Goal: Task Accomplishment & Management: Complete application form

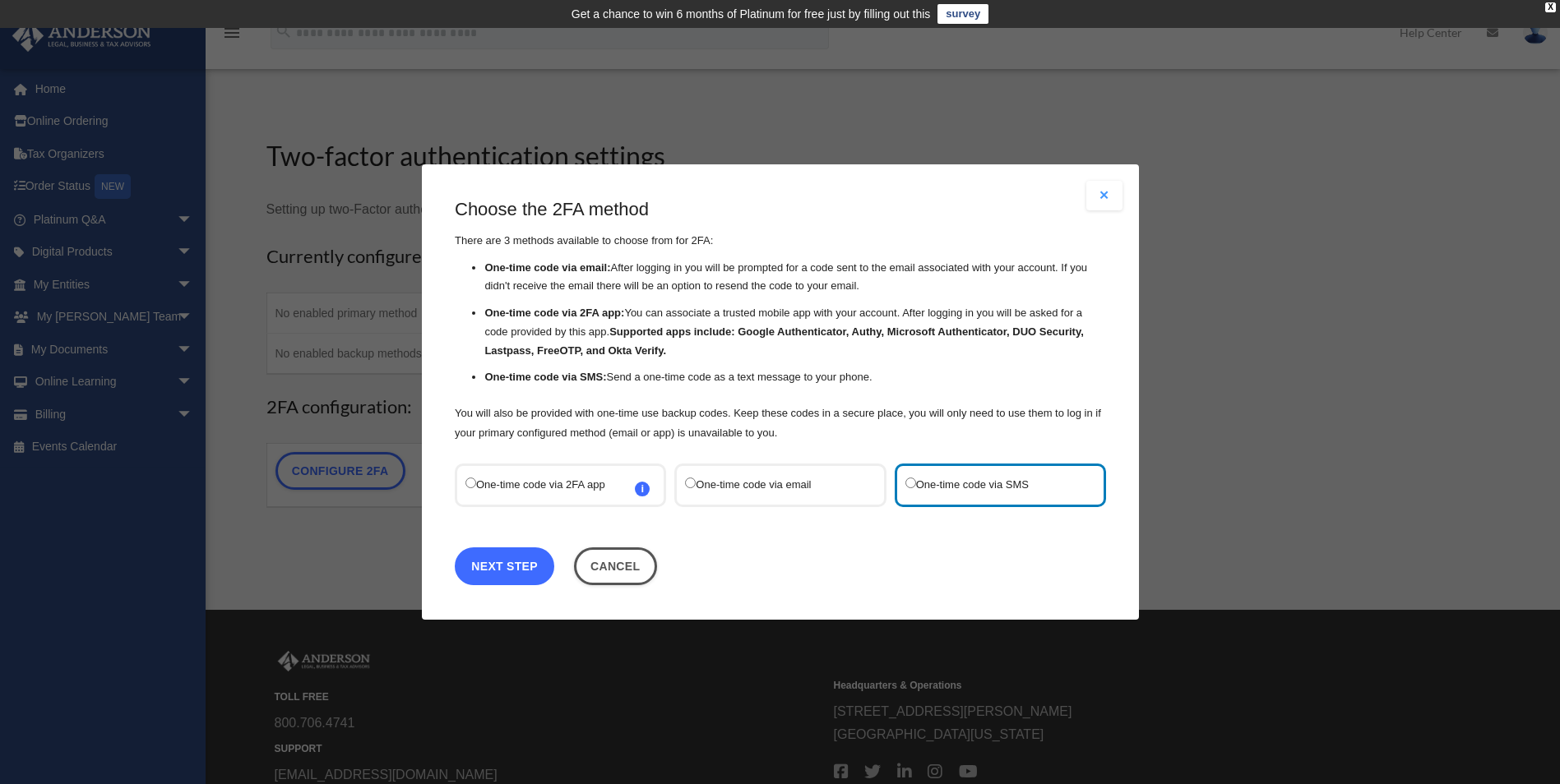
click at [502, 562] on link "Next Step" at bounding box center [505, 566] width 99 height 38
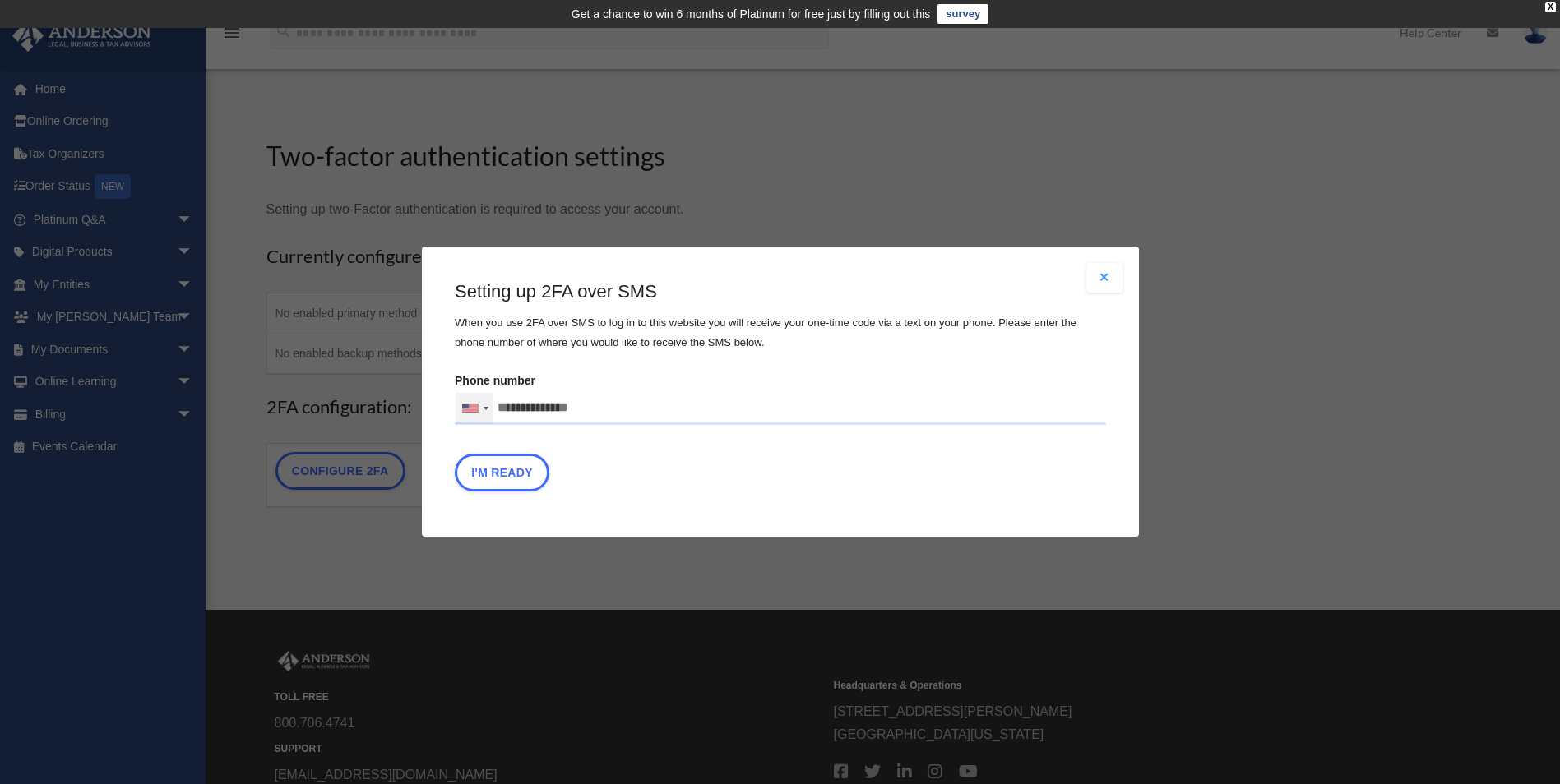
drag, startPoint x: 623, startPoint y: 402, endPoint x: 491, endPoint y: 407, distance: 132.1
click at [491, 407] on div "[GEOGRAPHIC_DATA] +1 [GEOGRAPHIC_DATA] +44 [GEOGRAPHIC_DATA] ([GEOGRAPHIC_DATA]…" at bounding box center [780, 408] width 651 height 33
click at [0, 0] on input "text" at bounding box center [0, 0] width 0 height 0
click at [546, 408] on input "**********" at bounding box center [780, 408] width 651 height 33
type input "**********"
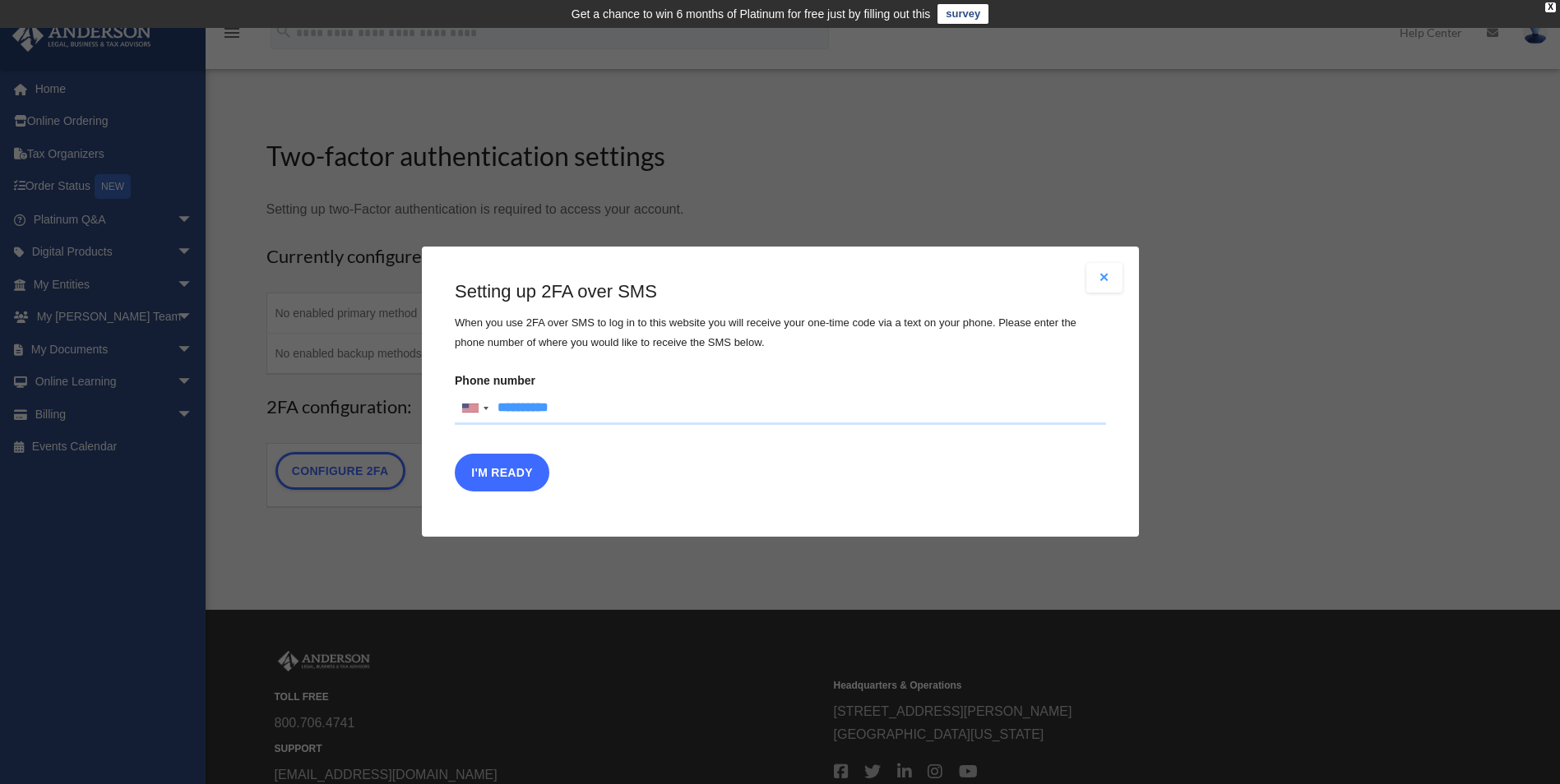
click at [519, 473] on button "I'm Ready" at bounding box center [502, 474] width 95 height 38
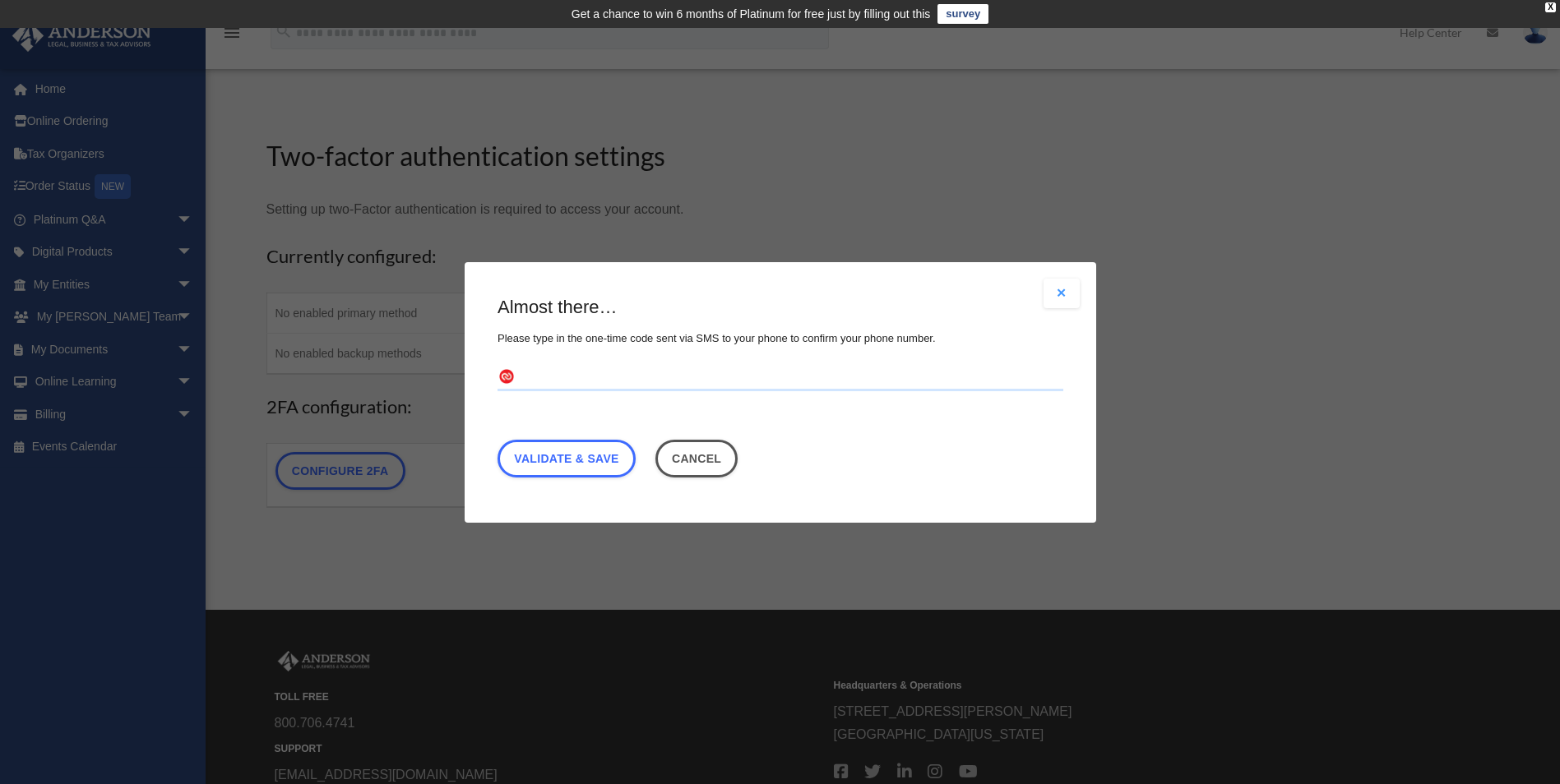
click at [583, 375] on input "text" at bounding box center [780, 377] width 566 height 26
type input "******"
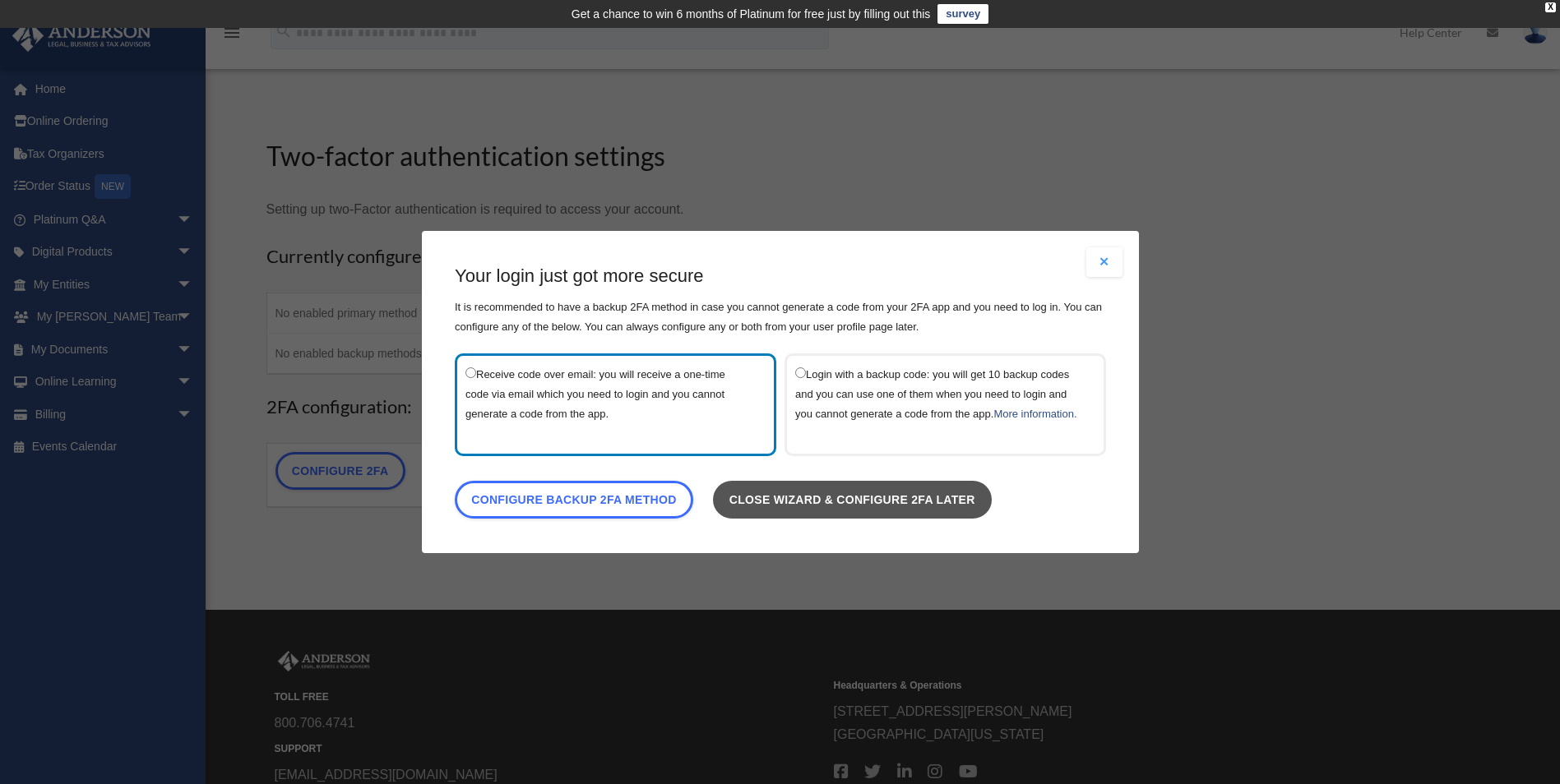
click at [765, 509] on link "Close wizard & configure 2FA later" at bounding box center [851, 500] width 279 height 38
click at [936, 503] on link "Close wizard & configure 2FA later" at bounding box center [851, 500] width 279 height 38
click at [1113, 249] on button "Close modal" at bounding box center [1104, 263] width 37 height 30
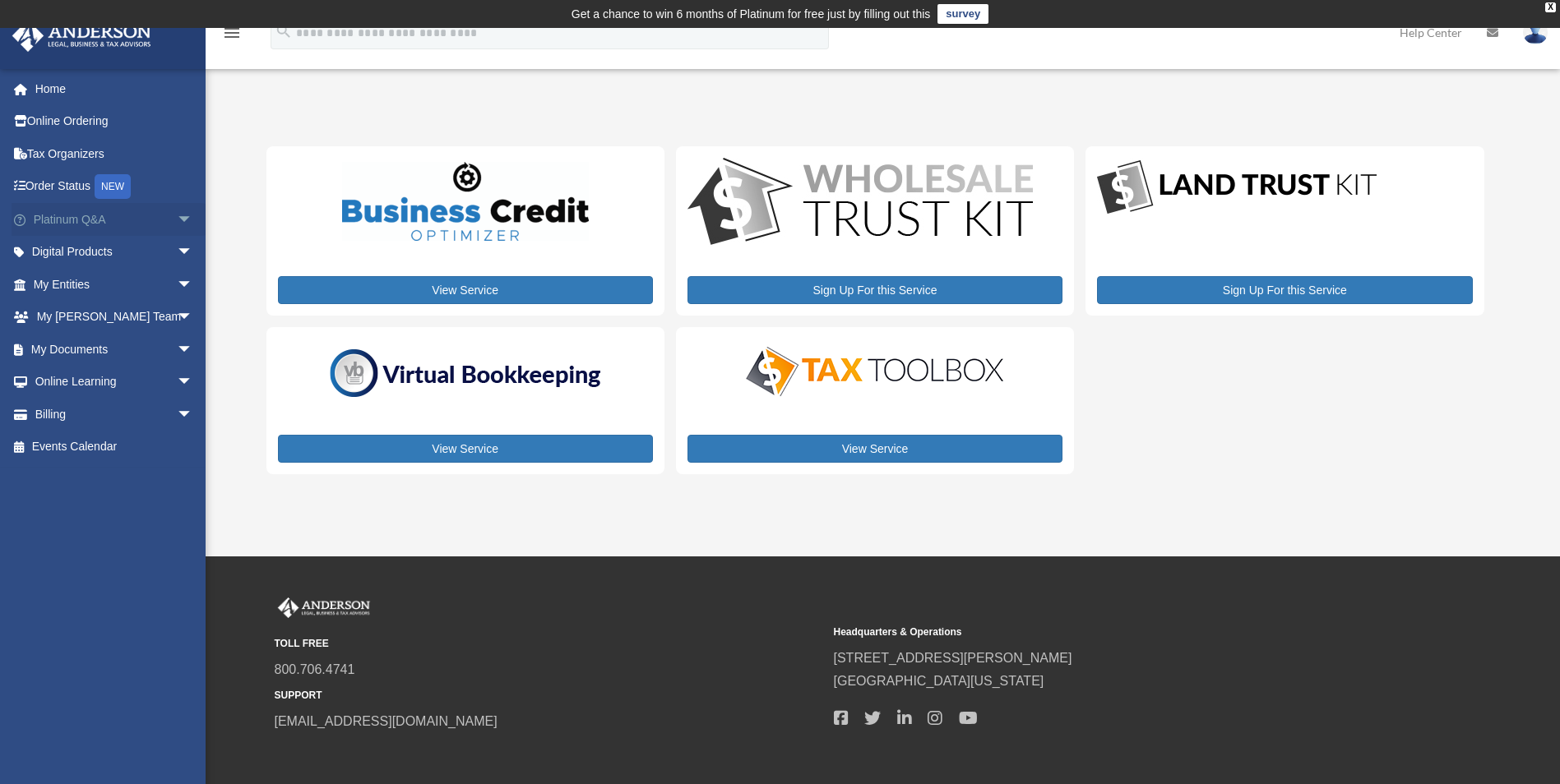
click at [176, 219] on span "arrow_drop_down" at bounding box center [192, 220] width 33 height 34
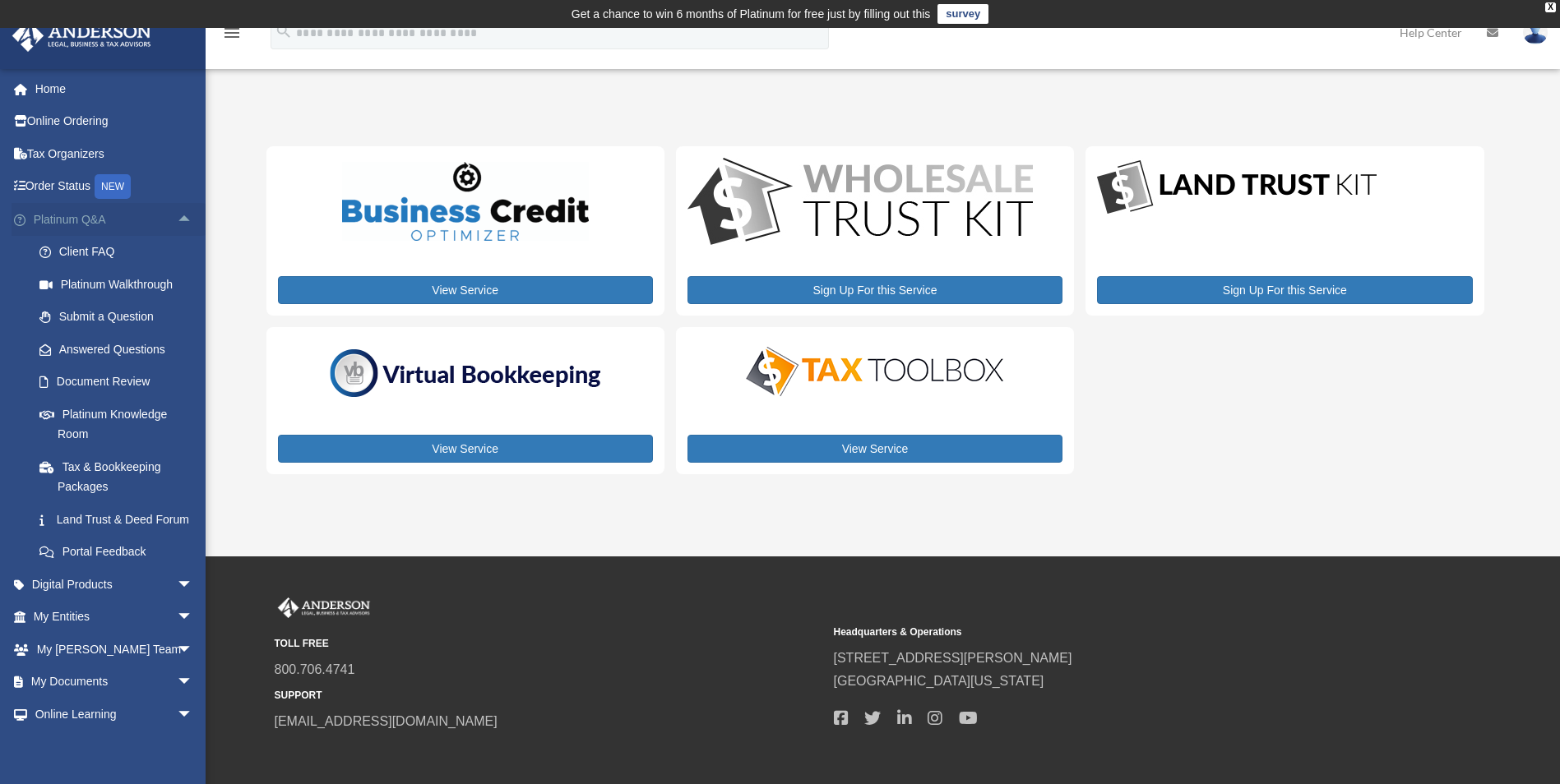
click at [176, 219] on span "arrow_drop_up" at bounding box center [192, 220] width 33 height 34
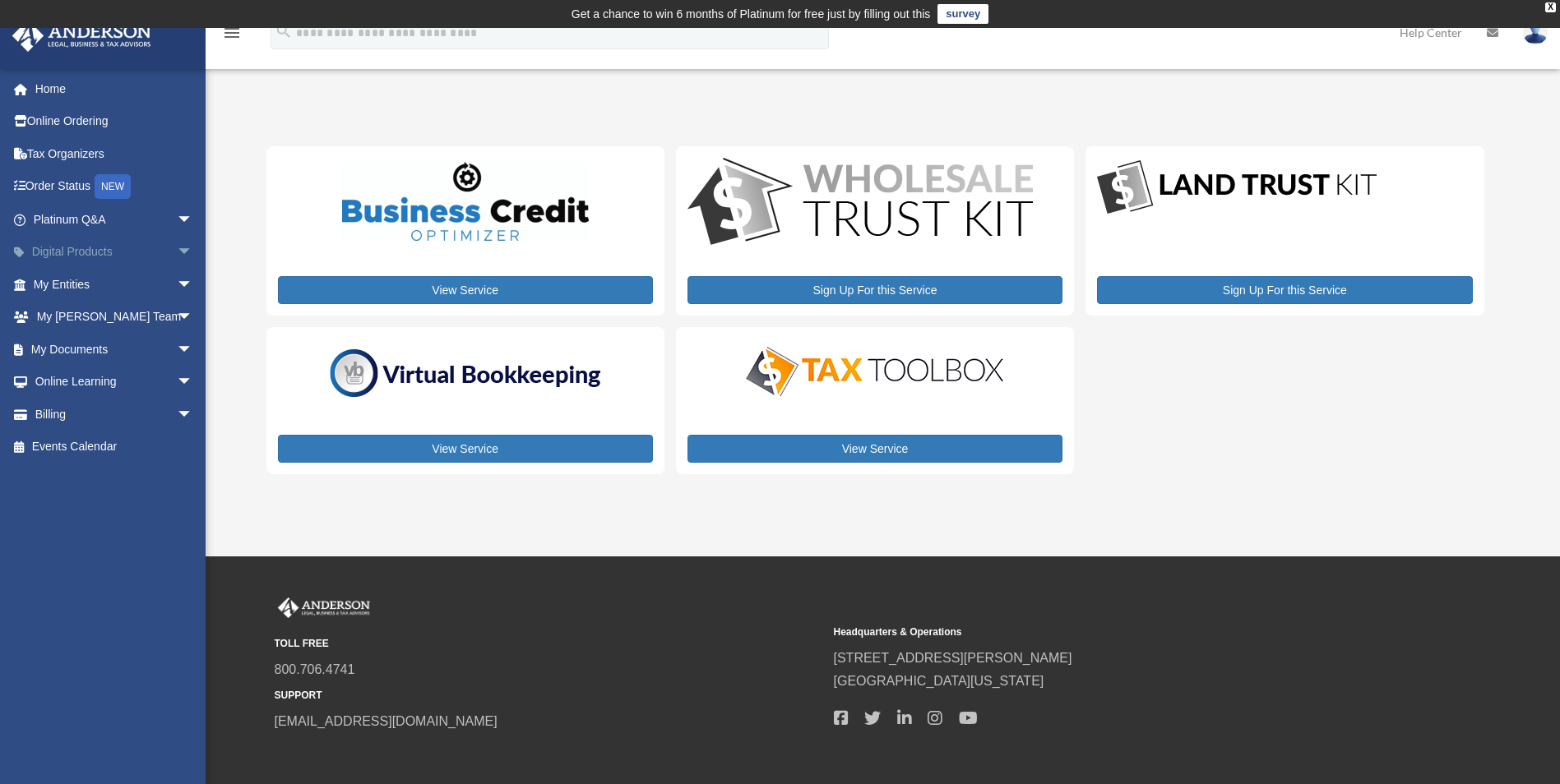
click at [181, 247] on span "arrow_drop_down" at bounding box center [192, 253] width 33 height 34
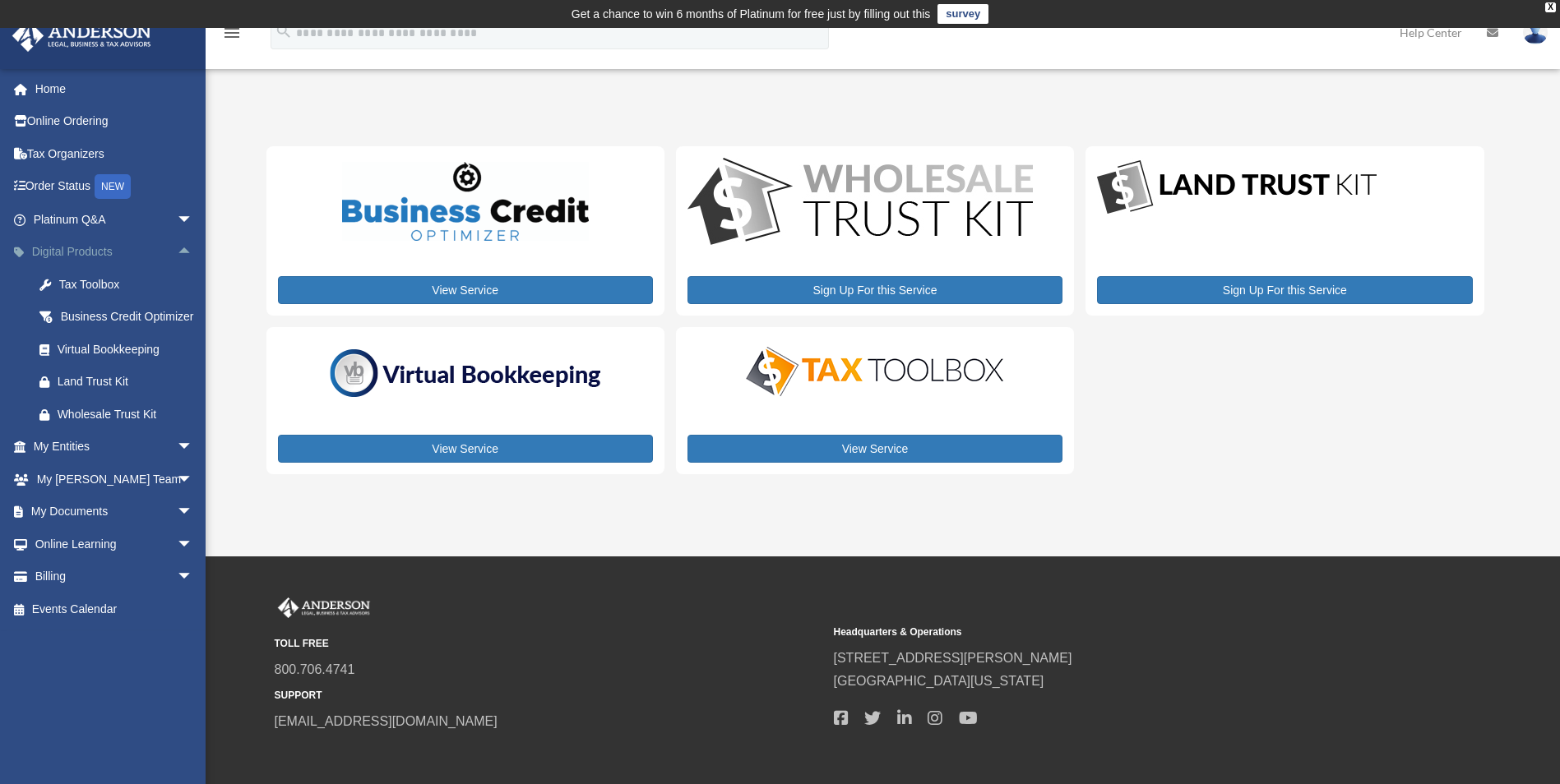
click at [178, 252] on span "arrow_drop_up" at bounding box center [192, 253] width 33 height 34
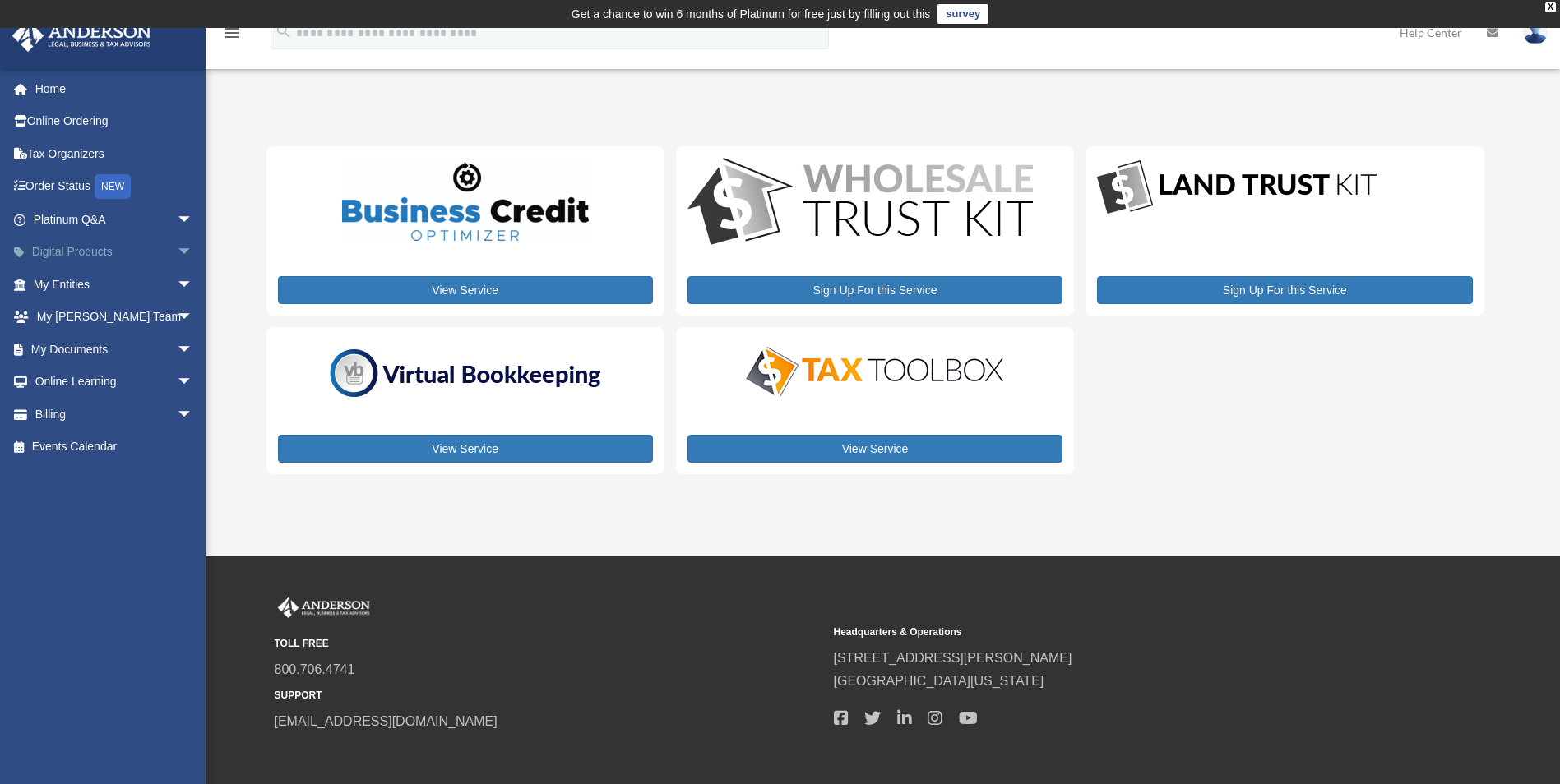
click at [178, 252] on span "arrow_drop_down" at bounding box center [192, 253] width 33 height 34
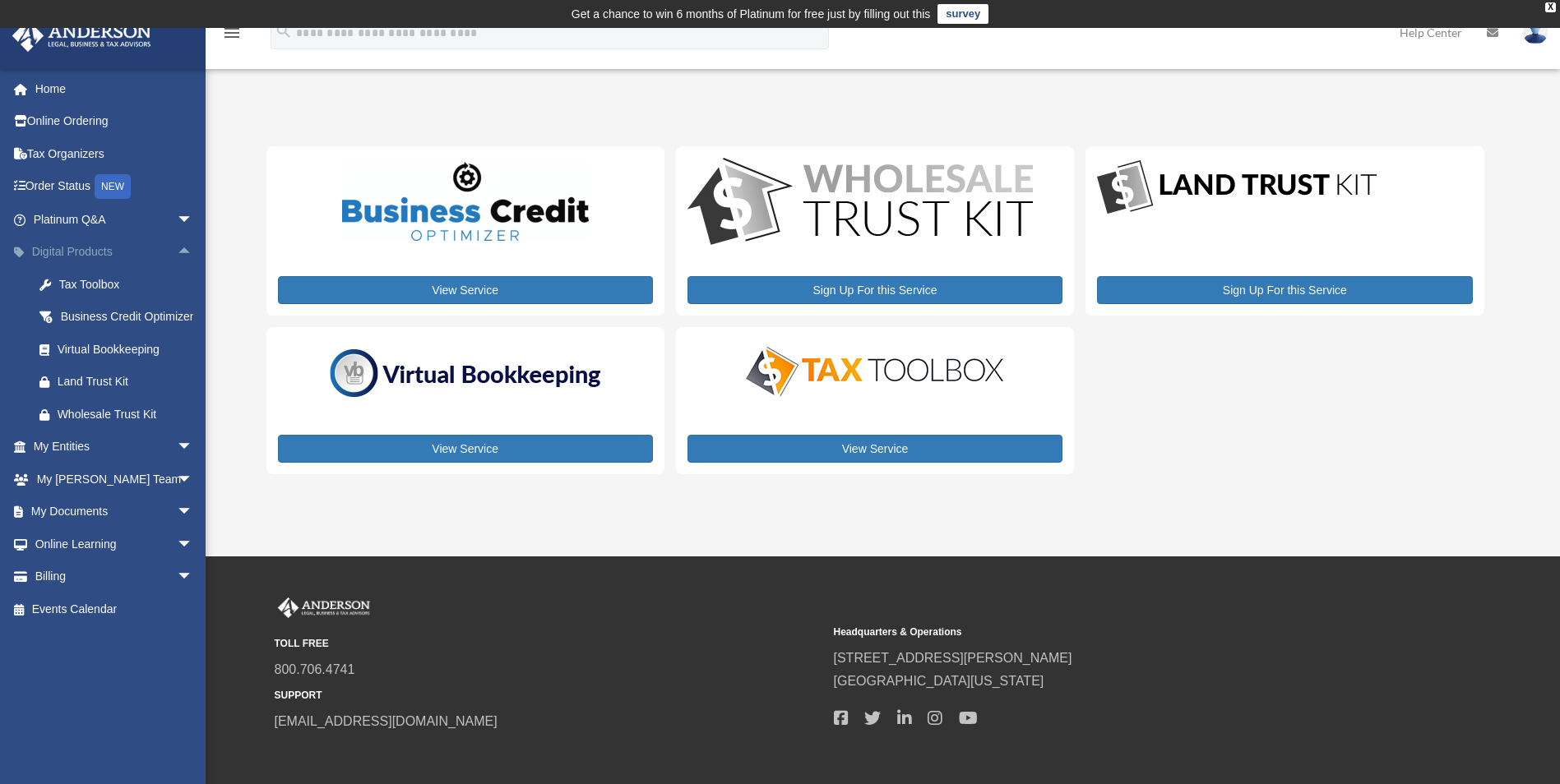
click at [178, 252] on span "arrow_drop_up" at bounding box center [192, 253] width 33 height 34
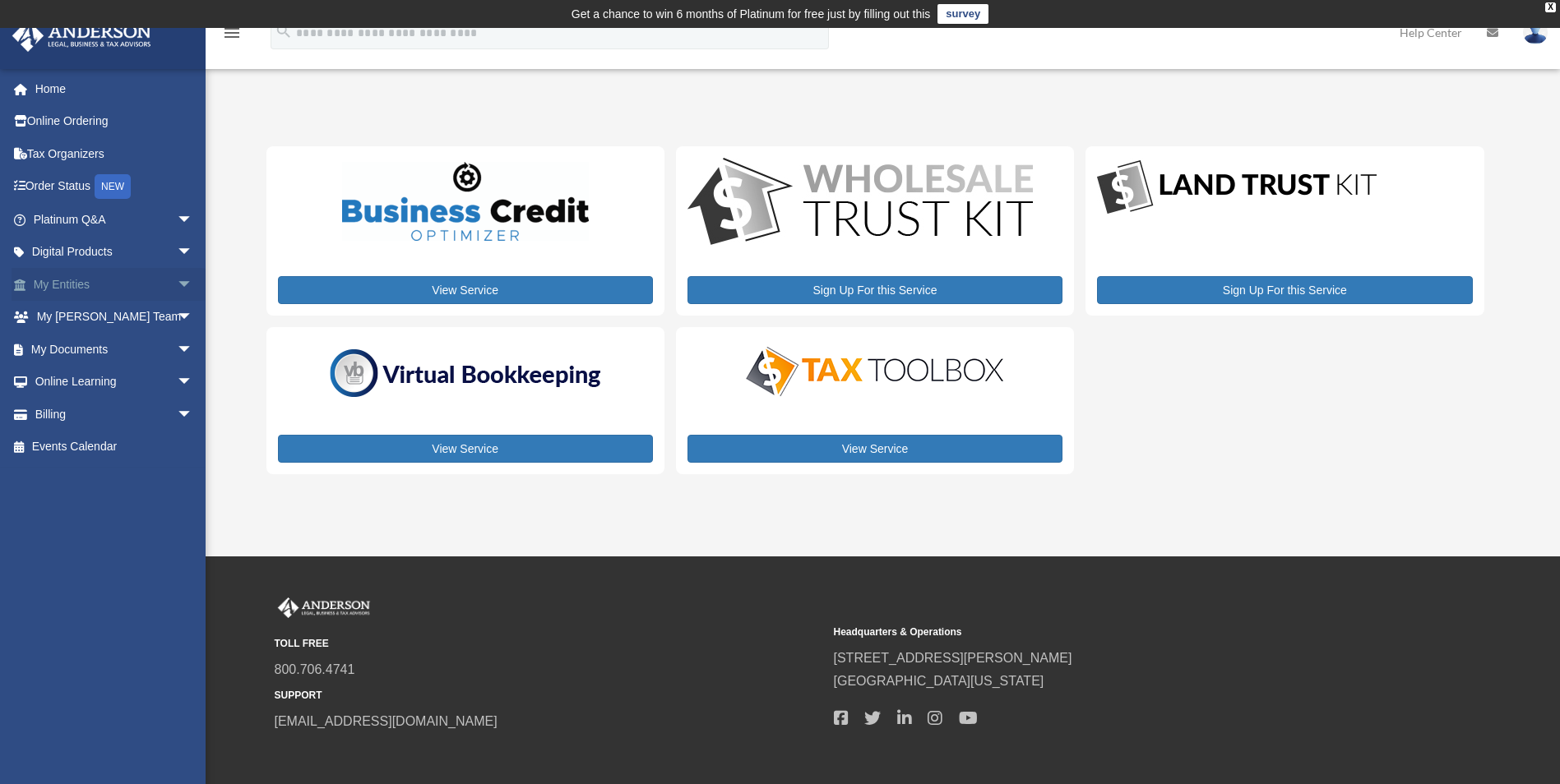
click at [176, 288] on span "arrow_drop_down" at bounding box center [192, 285] width 33 height 34
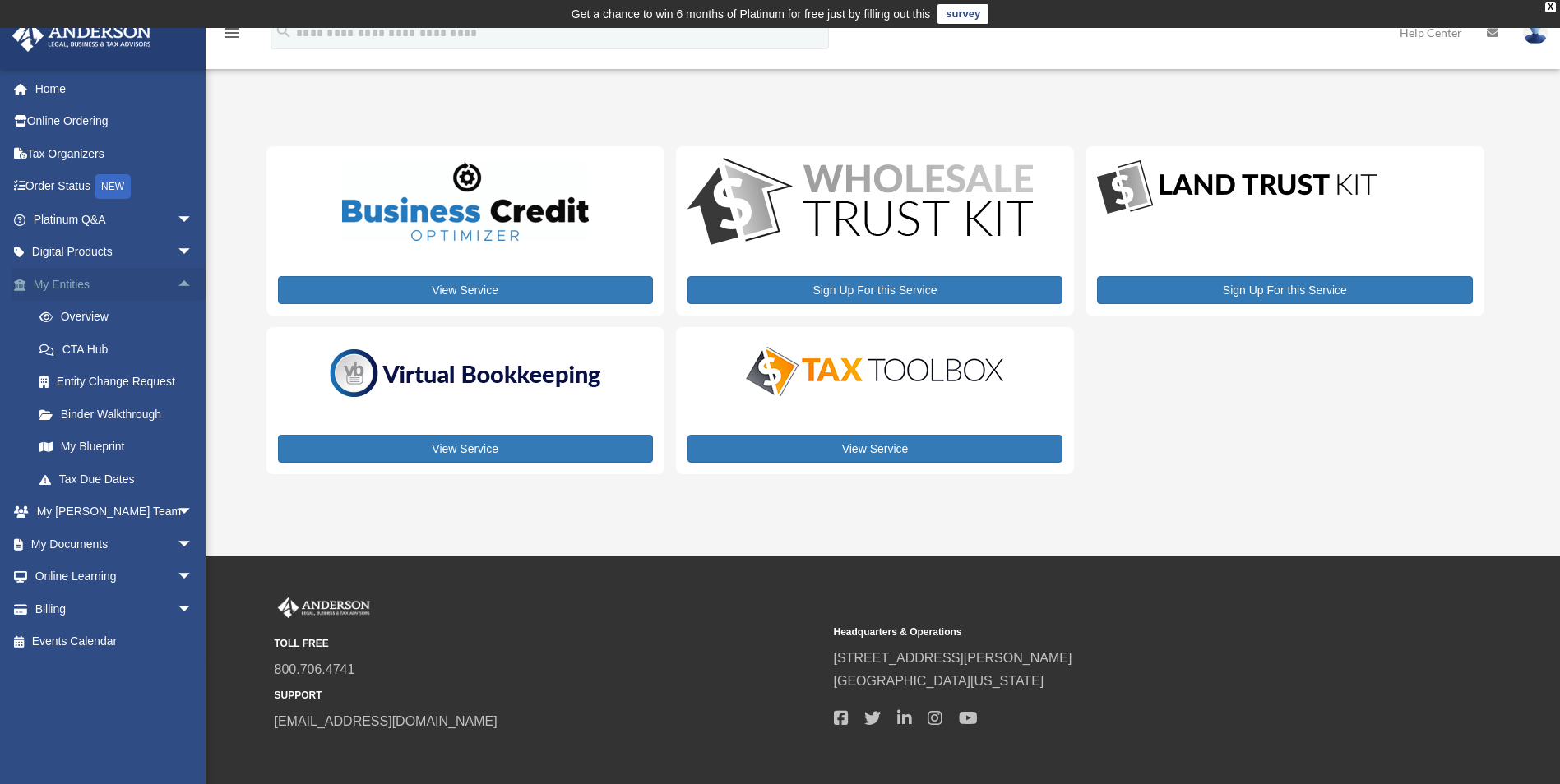
click at [176, 290] on span "arrow_drop_up" at bounding box center [192, 285] width 33 height 34
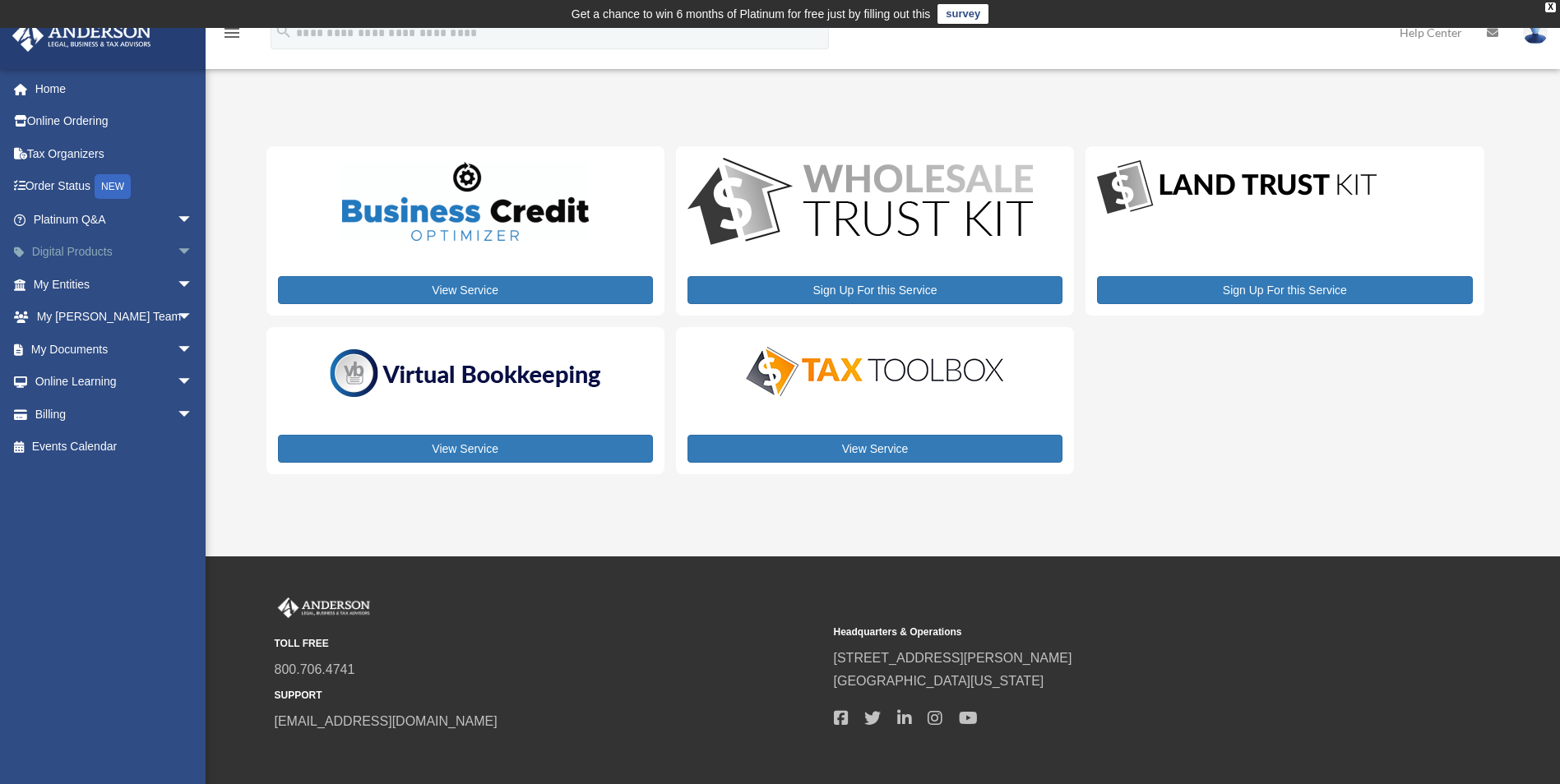
click at [176, 256] on span "arrow_drop_down" at bounding box center [192, 253] width 33 height 34
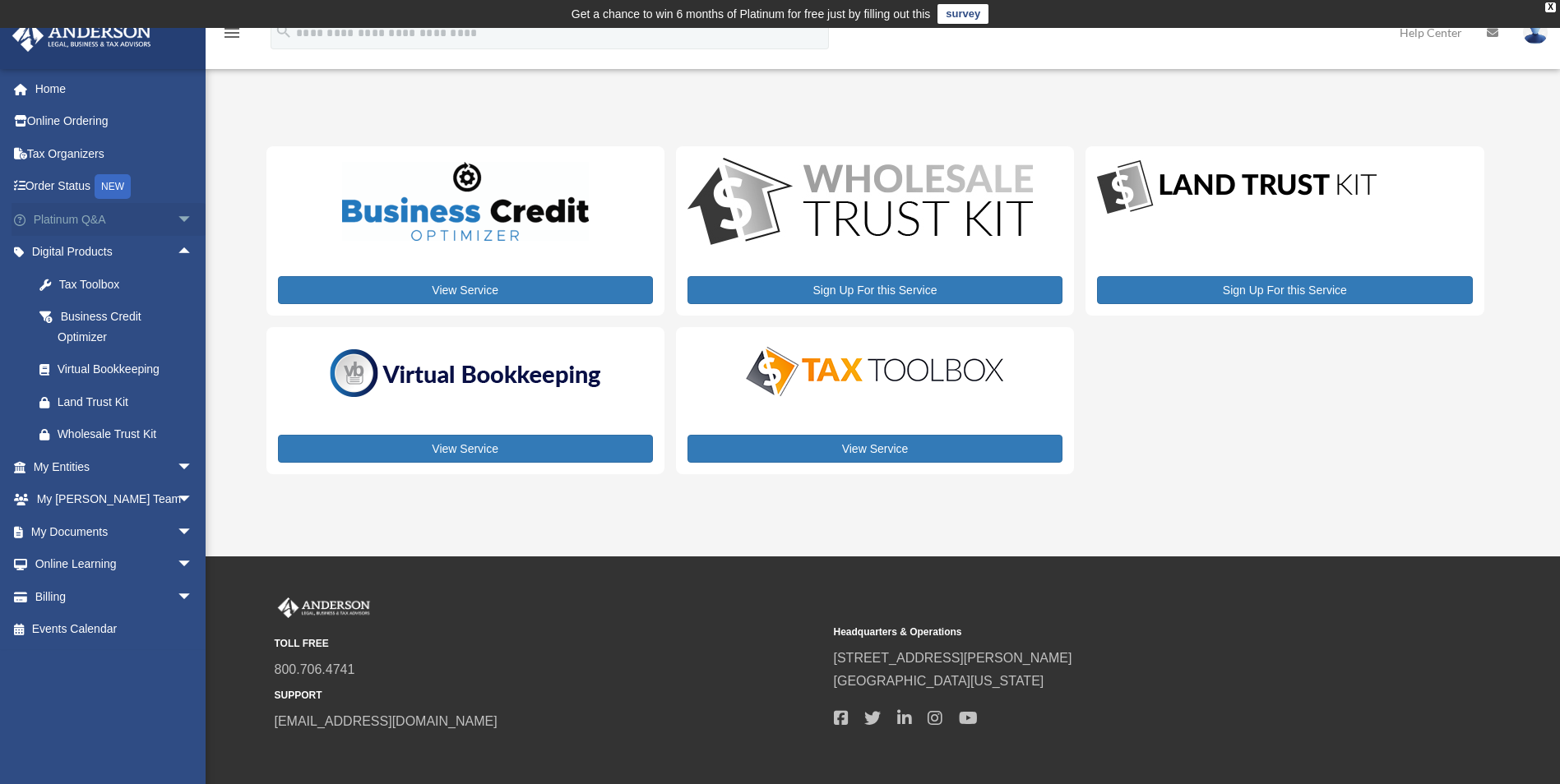
click at [176, 226] on span "arrow_drop_down" at bounding box center [192, 220] width 33 height 34
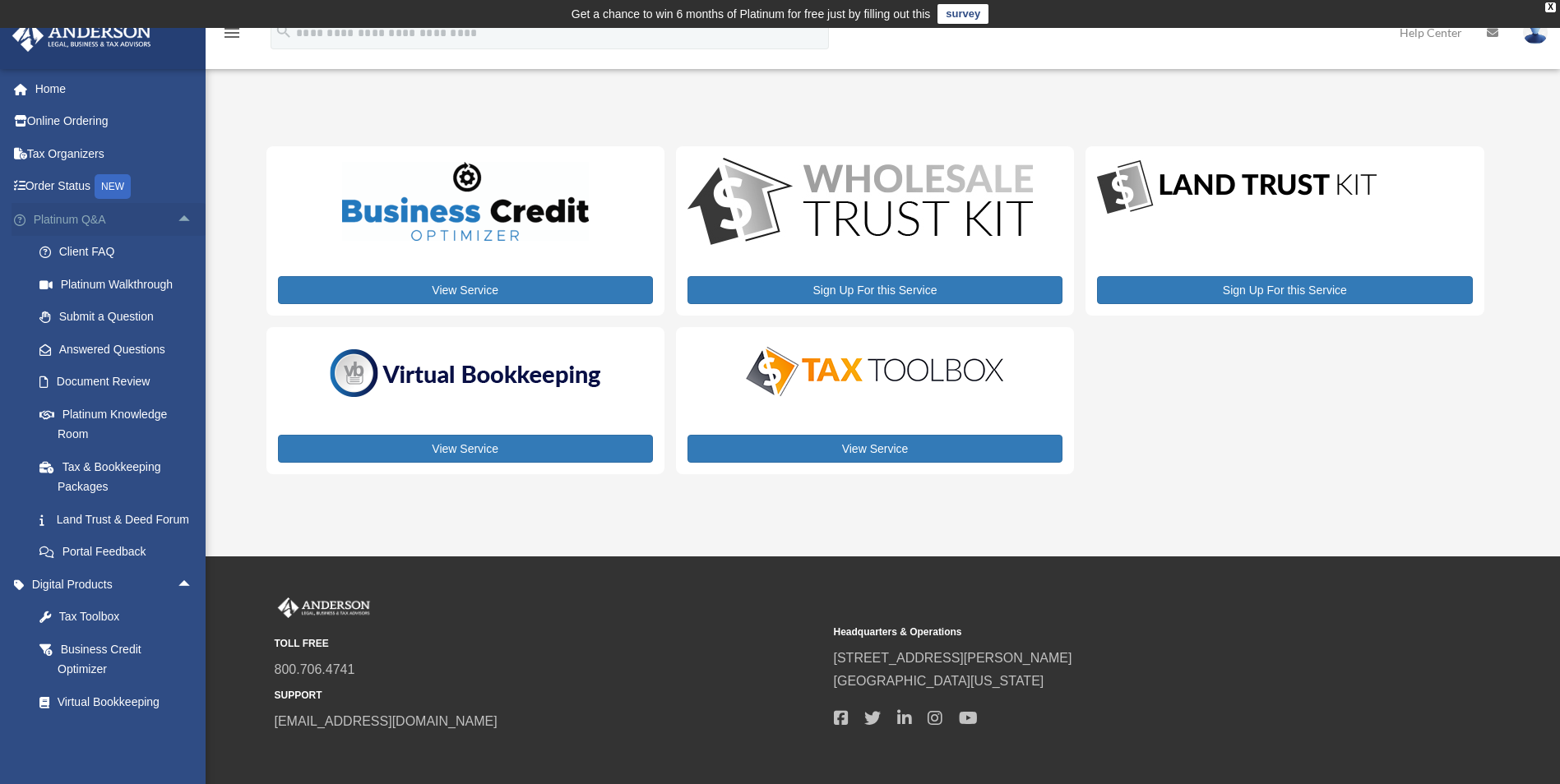
click at [176, 228] on span "arrow_drop_up" at bounding box center [192, 220] width 33 height 34
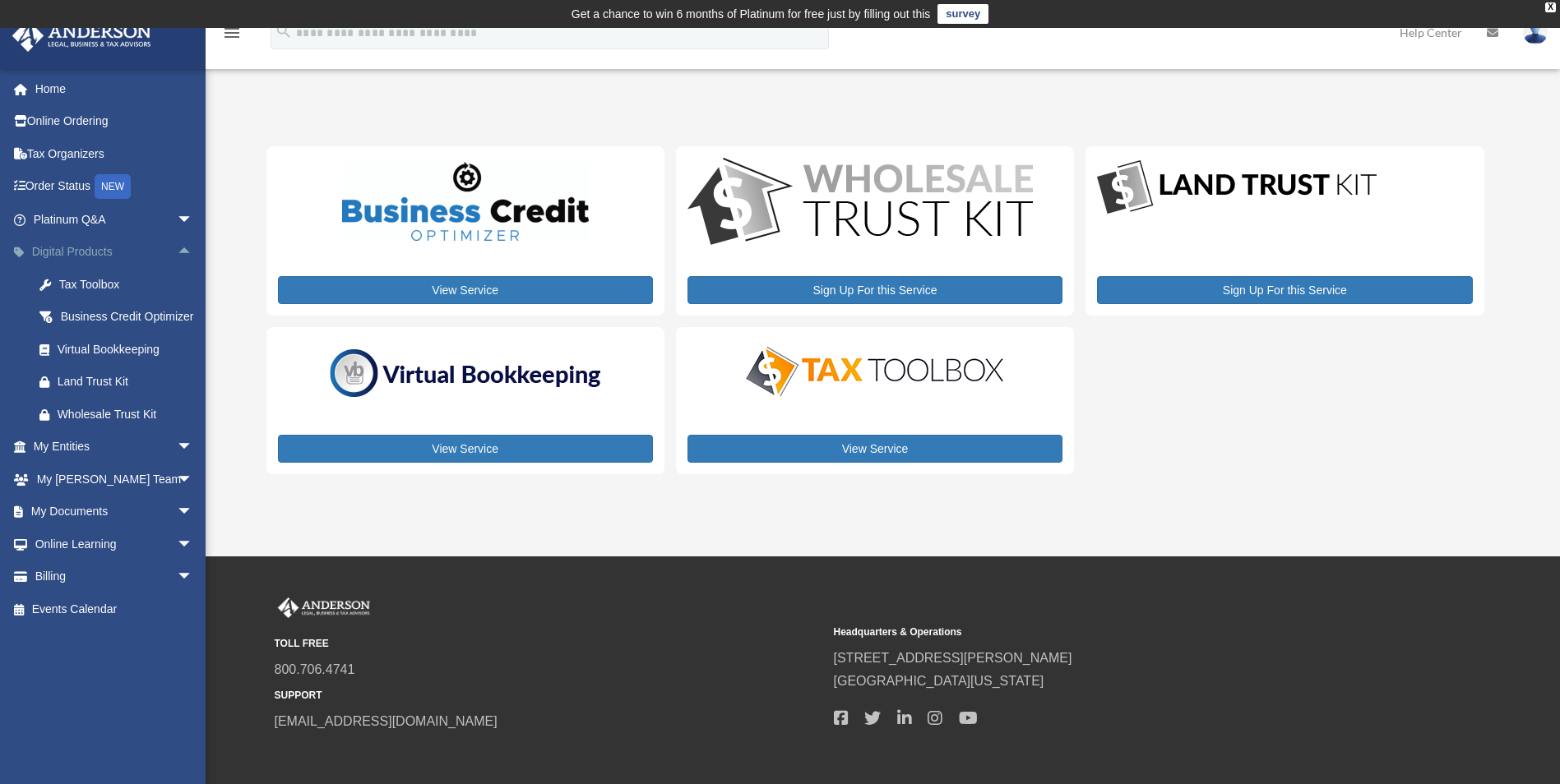
click at [176, 239] on span "arrow_drop_up" at bounding box center [192, 253] width 33 height 34
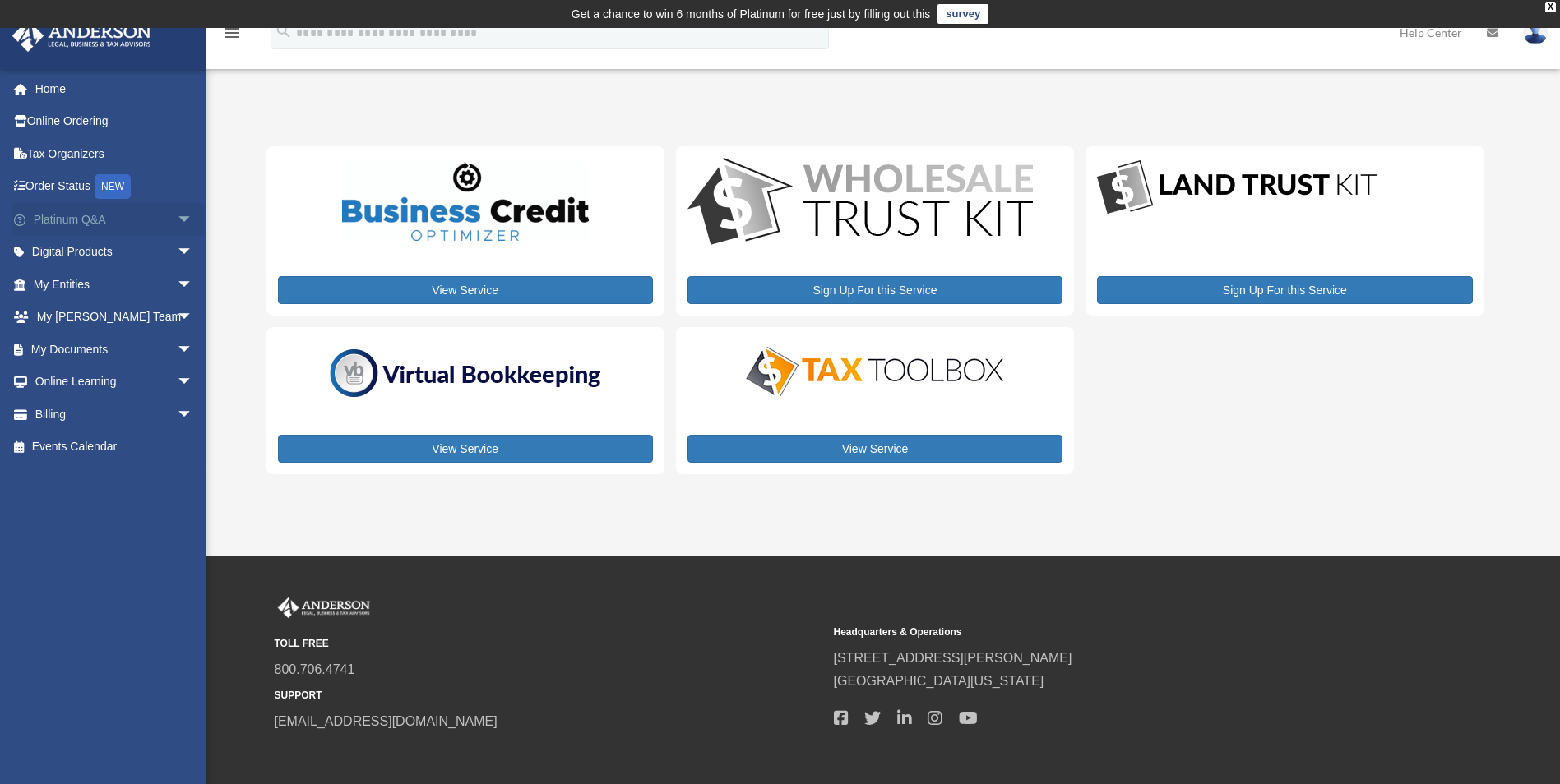
click at [176, 225] on span "arrow_drop_down" at bounding box center [192, 220] width 33 height 34
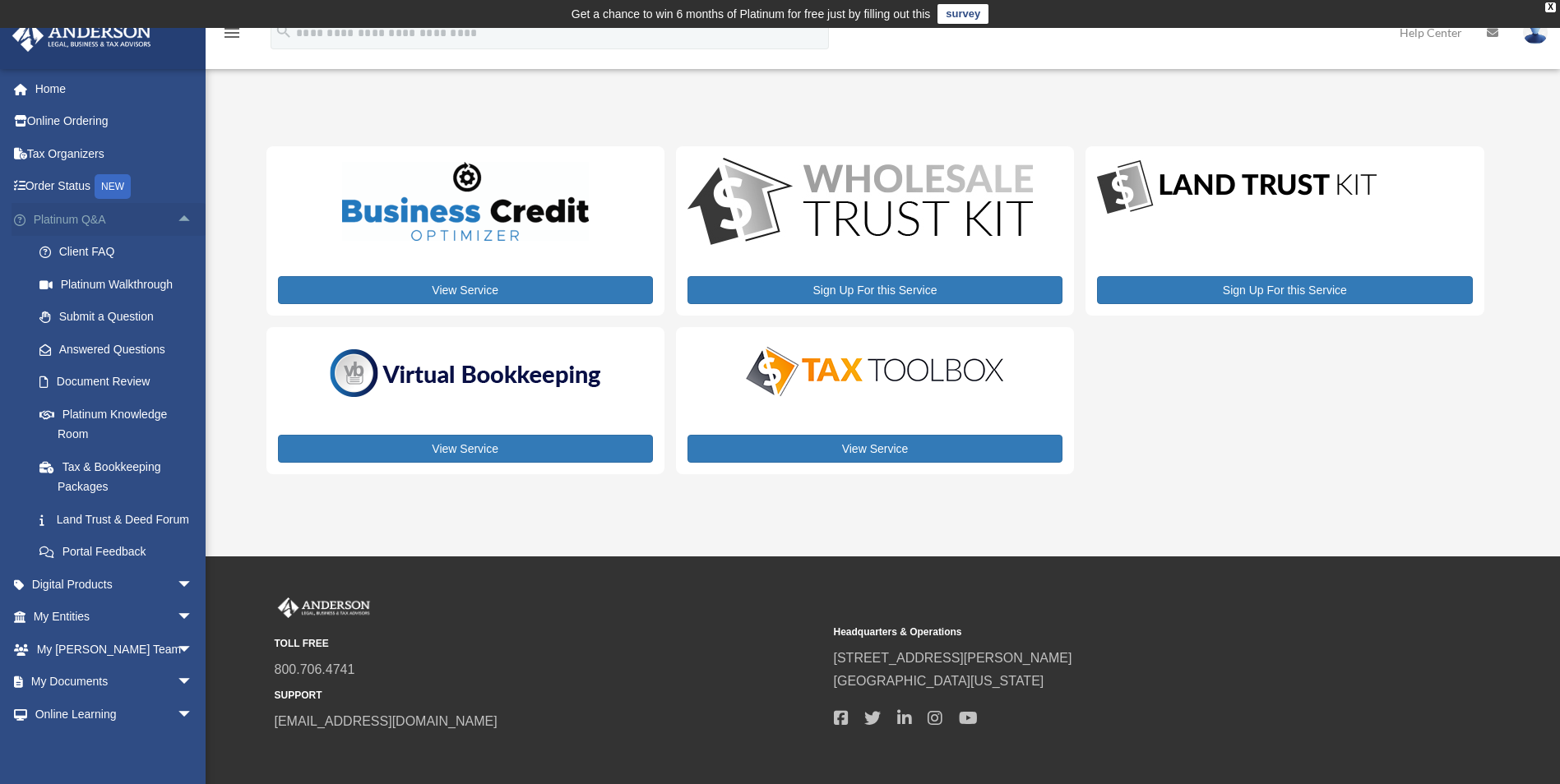
click at [176, 225] on span "arrow_drop_up" at bounding box center [192, 220] width 33 height 34
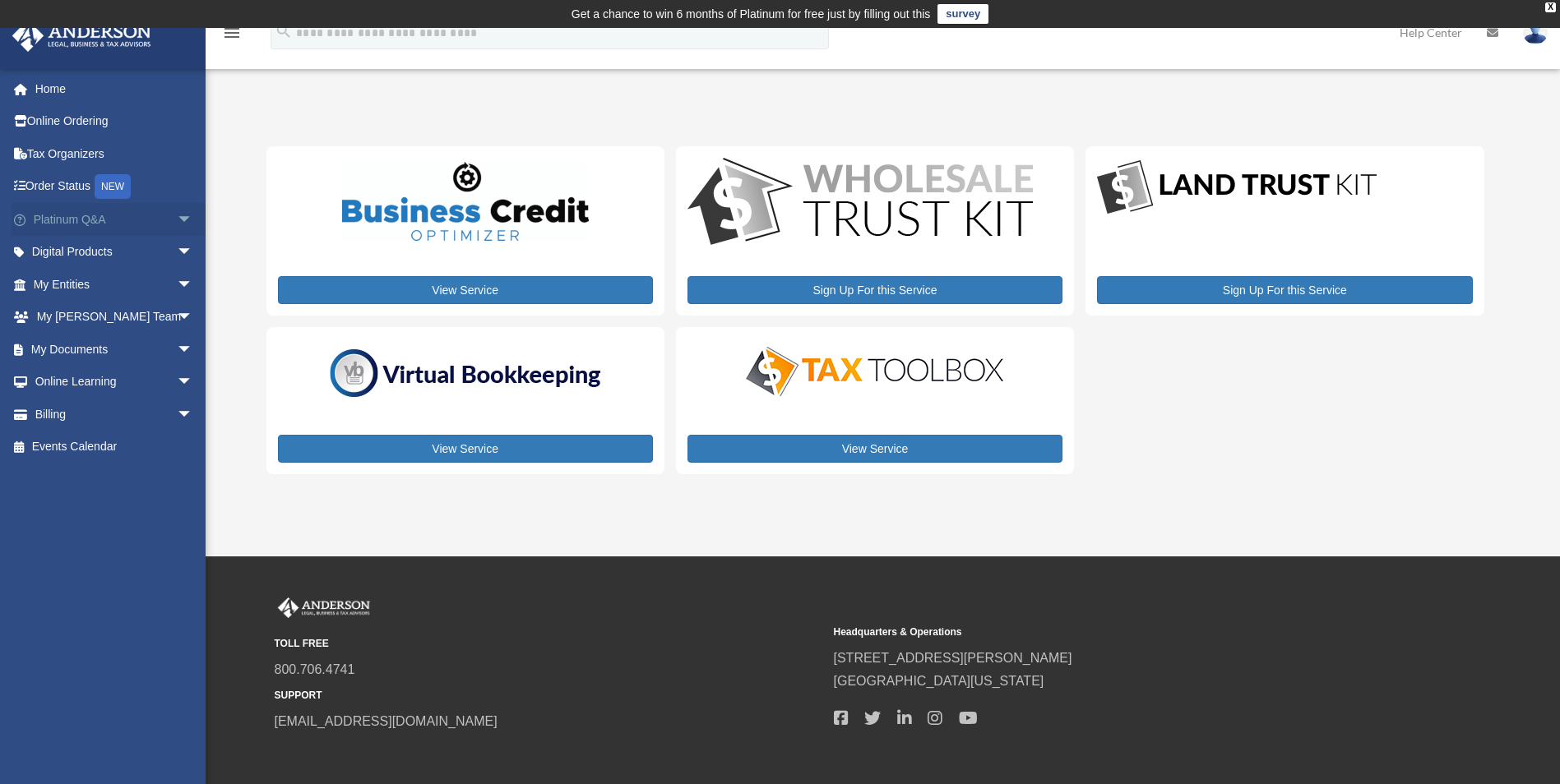
click at [176, 225] on span "arrow_drop_down" at bounding box center [192, 220] width 33 height 34
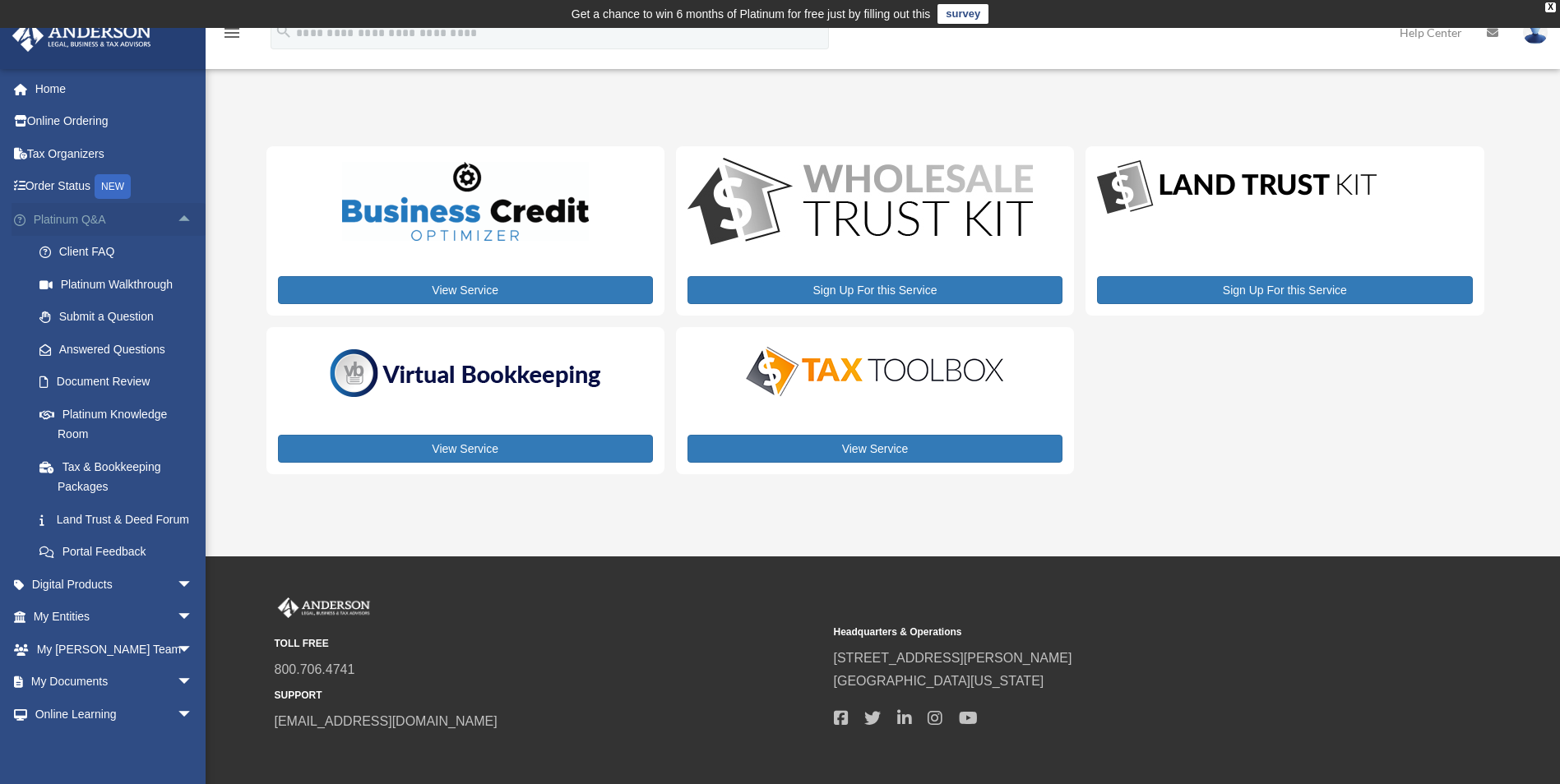
click at [176, 219] on span "arrow_drop_up" at bounding box center [192, 220] width 33 height 34
